Goal: Transaction & Acquisition: Purchase product/service

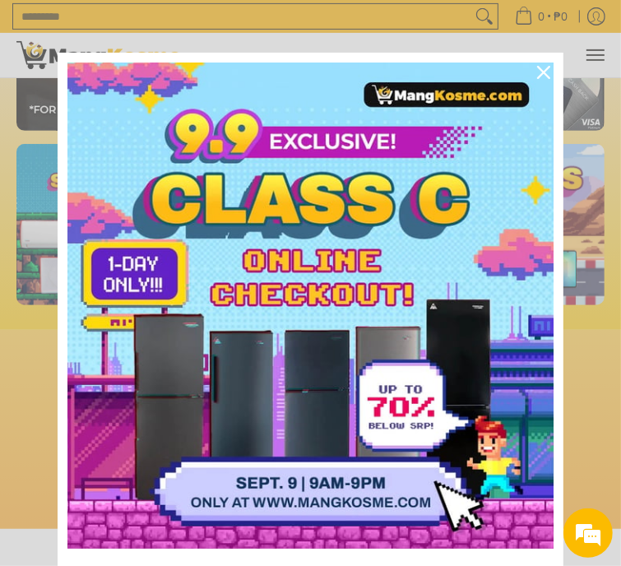
scroll to position [0, 588]
click at [537, 68] on icon "close icon" at bounding box center [543, 72] width 13 height 13
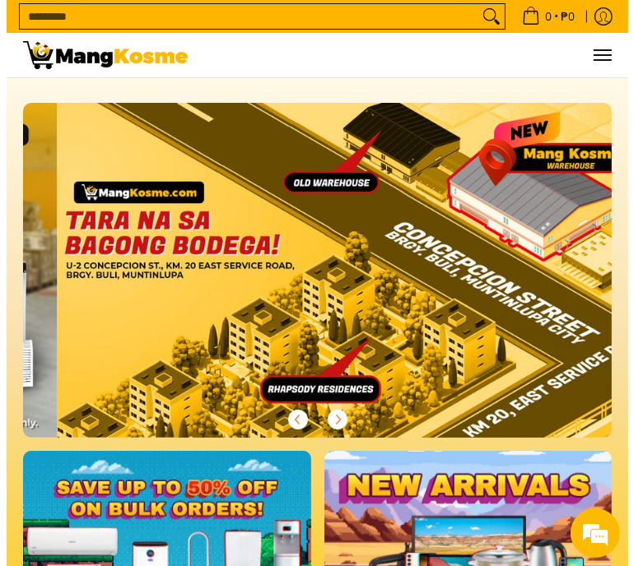
scroll to position [0, 1765]
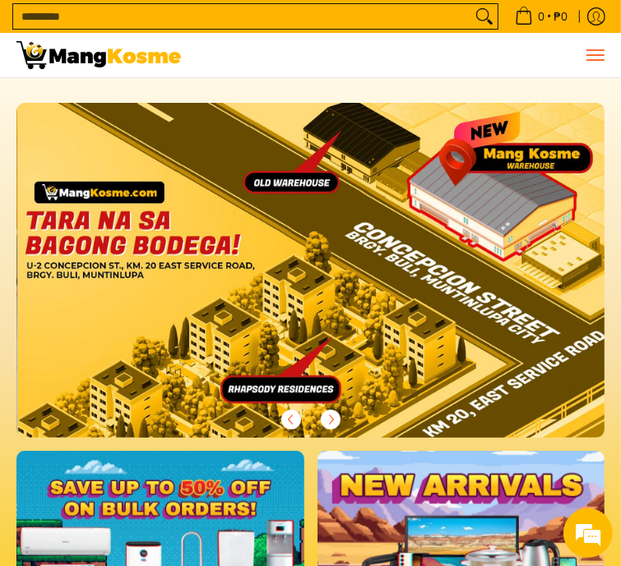
click at [602, 55] on span "Menu" at bounding box center [595, 55] width 20 height 0
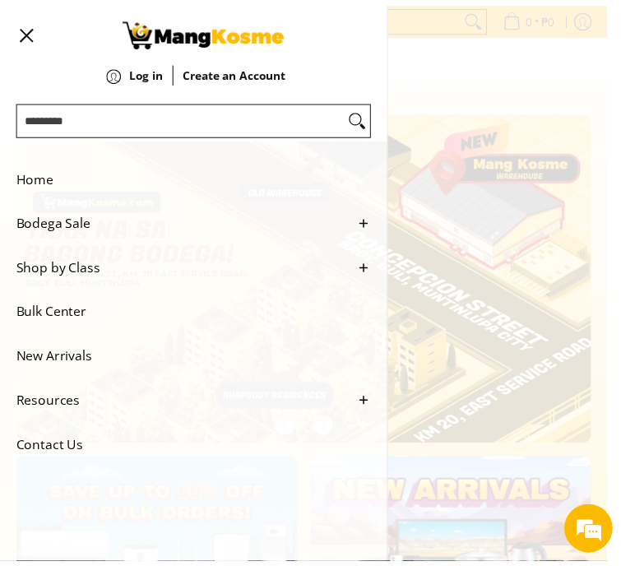
scroll to position [0, 1819]
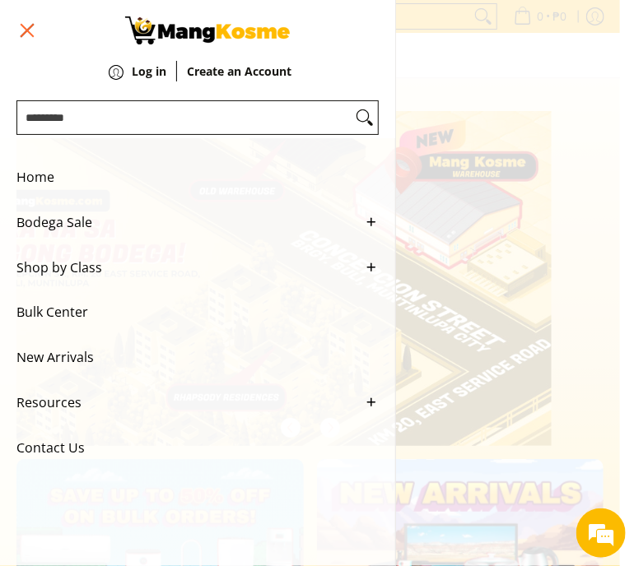
click at [33, 32] on button "Menu" at bounding box center [26, 30] width 20 height 61
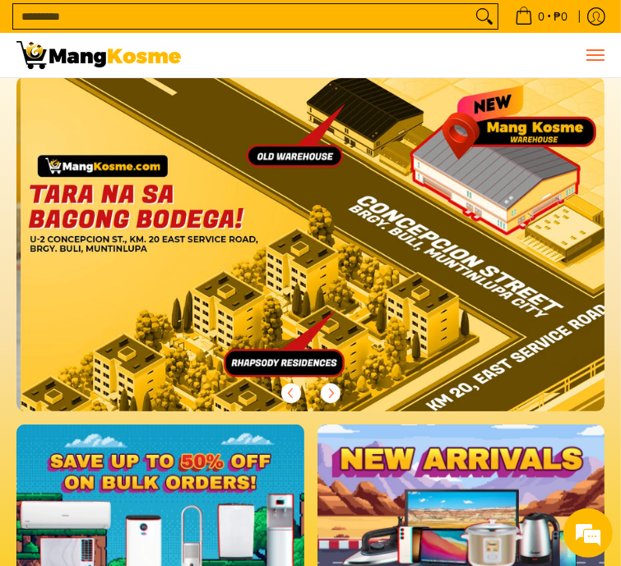
scroll to position [0, 1765]
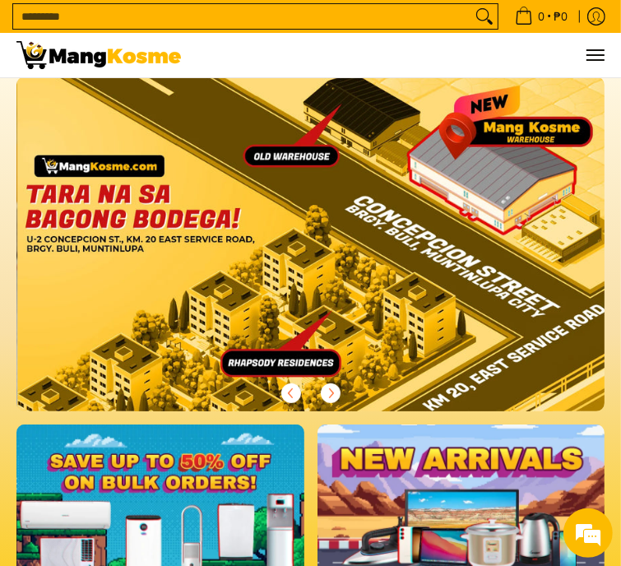
click at [133, 25] on input "Search..." at bounding box center [242, 16] width 458 height 25
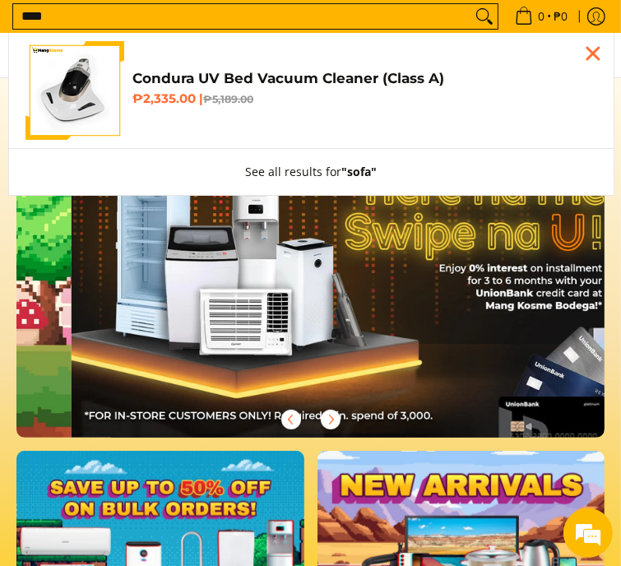
scroll to position [0, 588]
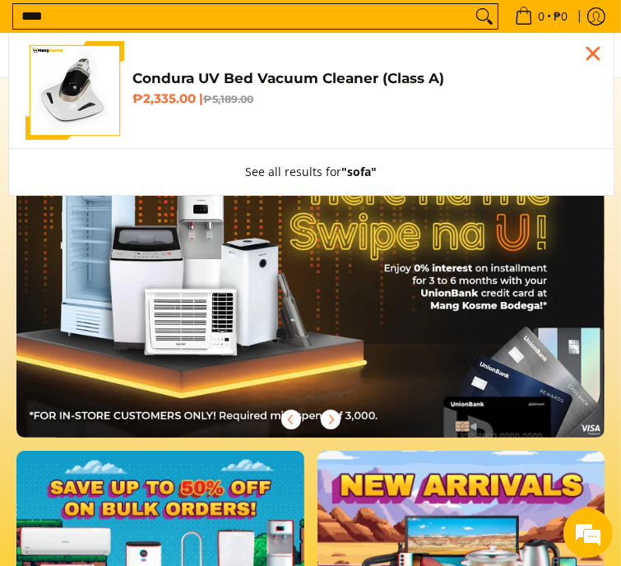
type input "****"
click at [472, 4] on button "Search" at bounding box center [485, 16] width 26 height 25
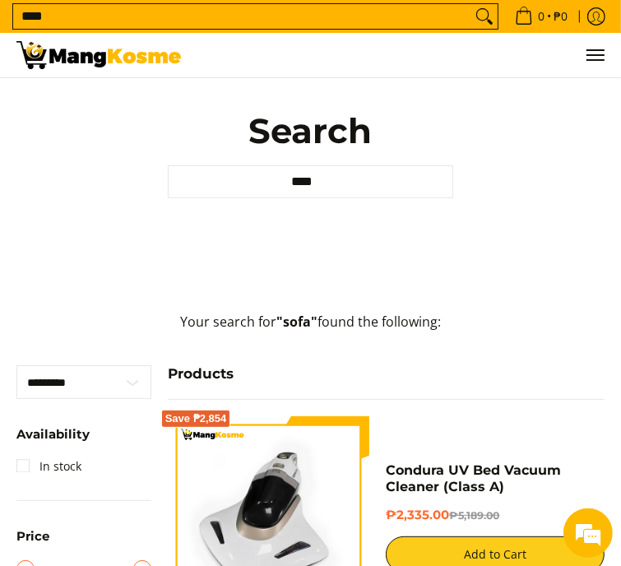
scroll to position [58, 0]
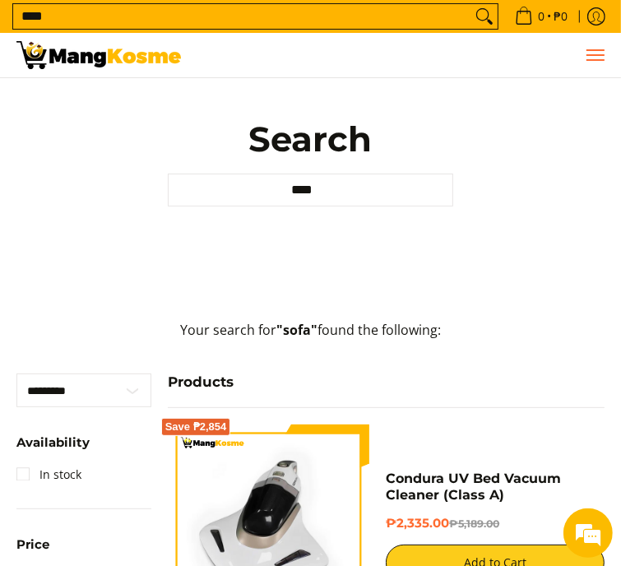
click at [592, 70] on button "Menu" at bounding box center [595, 55] width 20 height 44
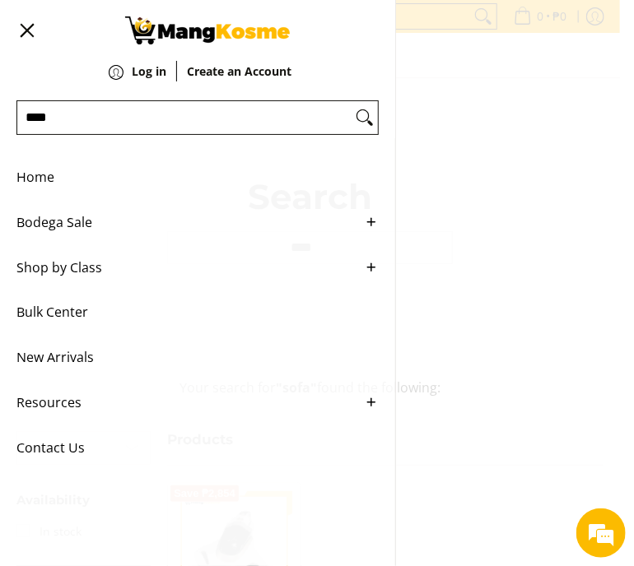
scroll to position [0, 0]
